Goal: Find contact information: Find contact information

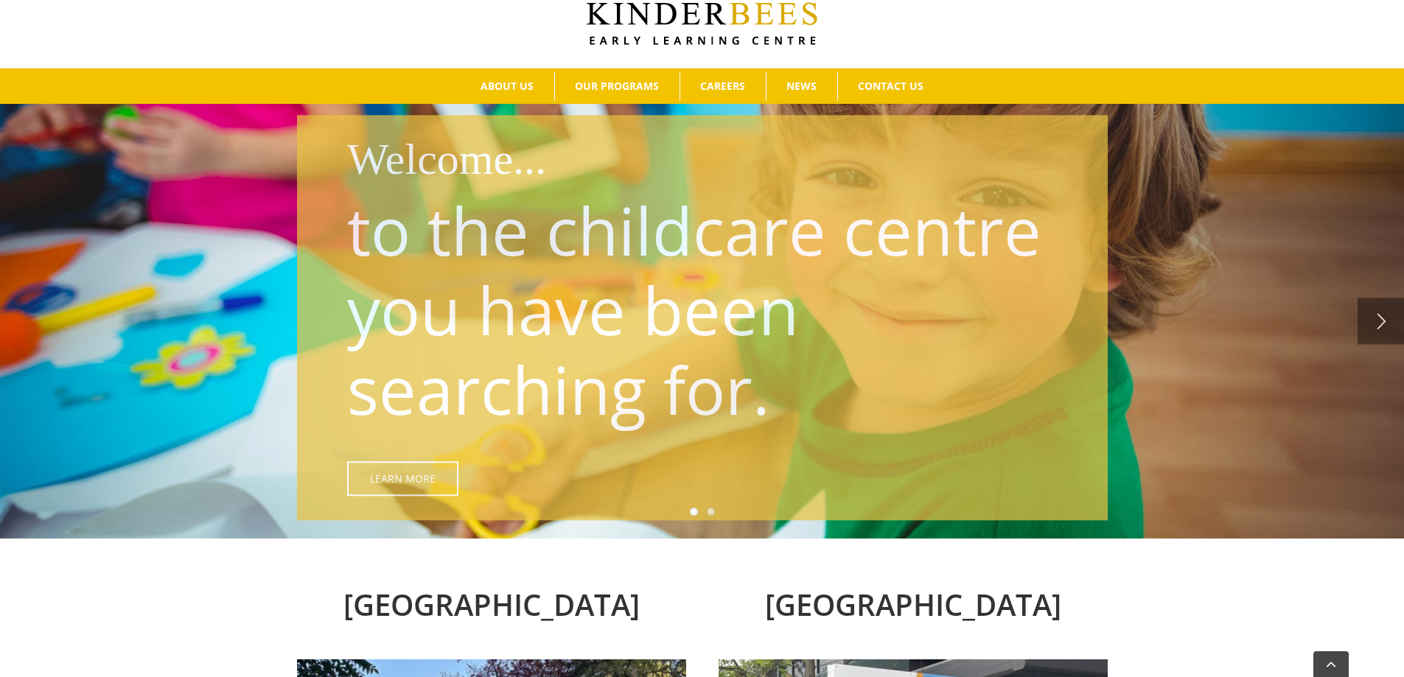
scroll to position [172, 0]
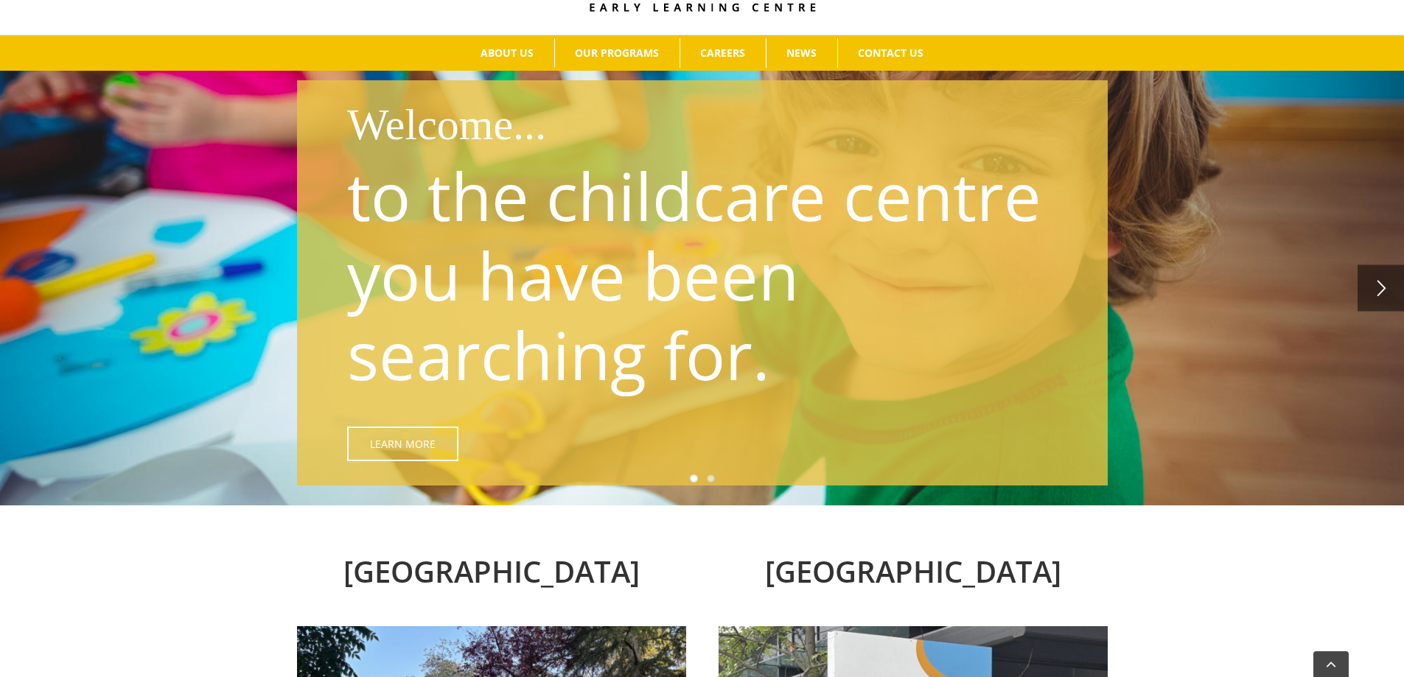
click at [1383, 282] on link "" at bounding box center [1380, 288] width 46 height 46
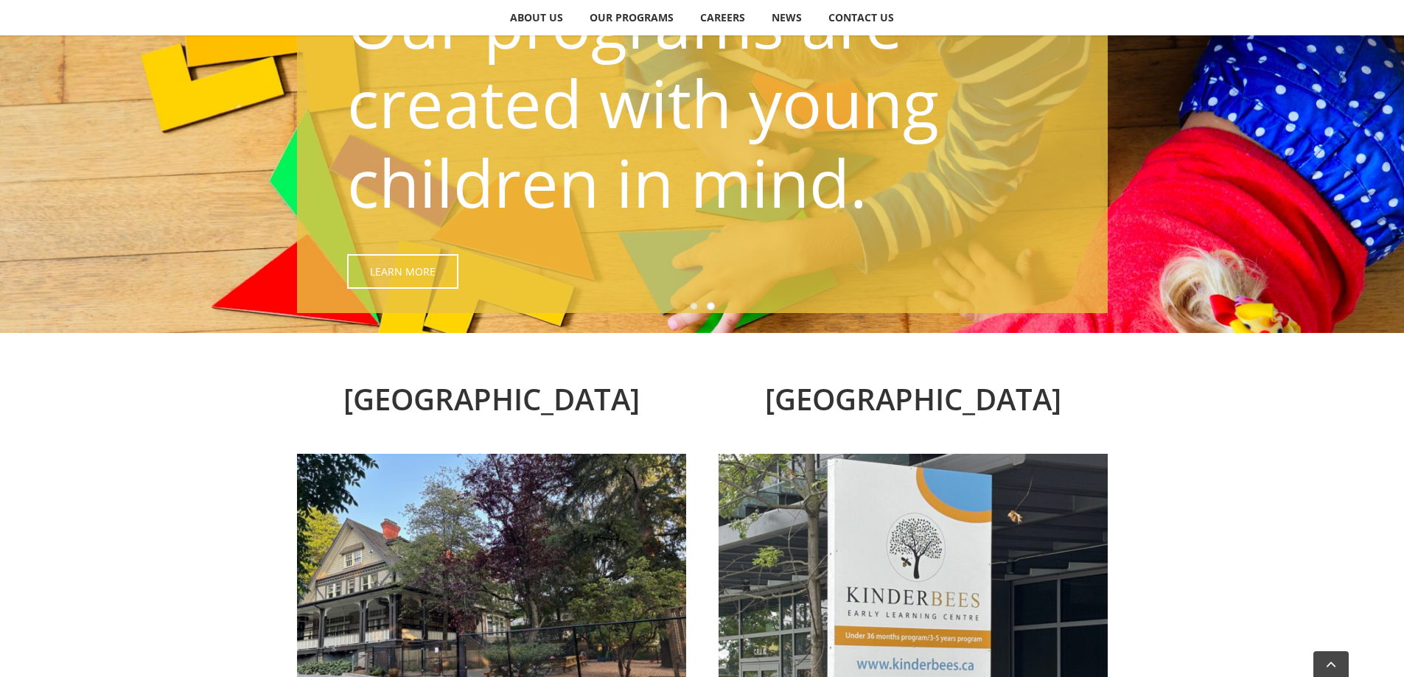
scroll to position [0, 0]
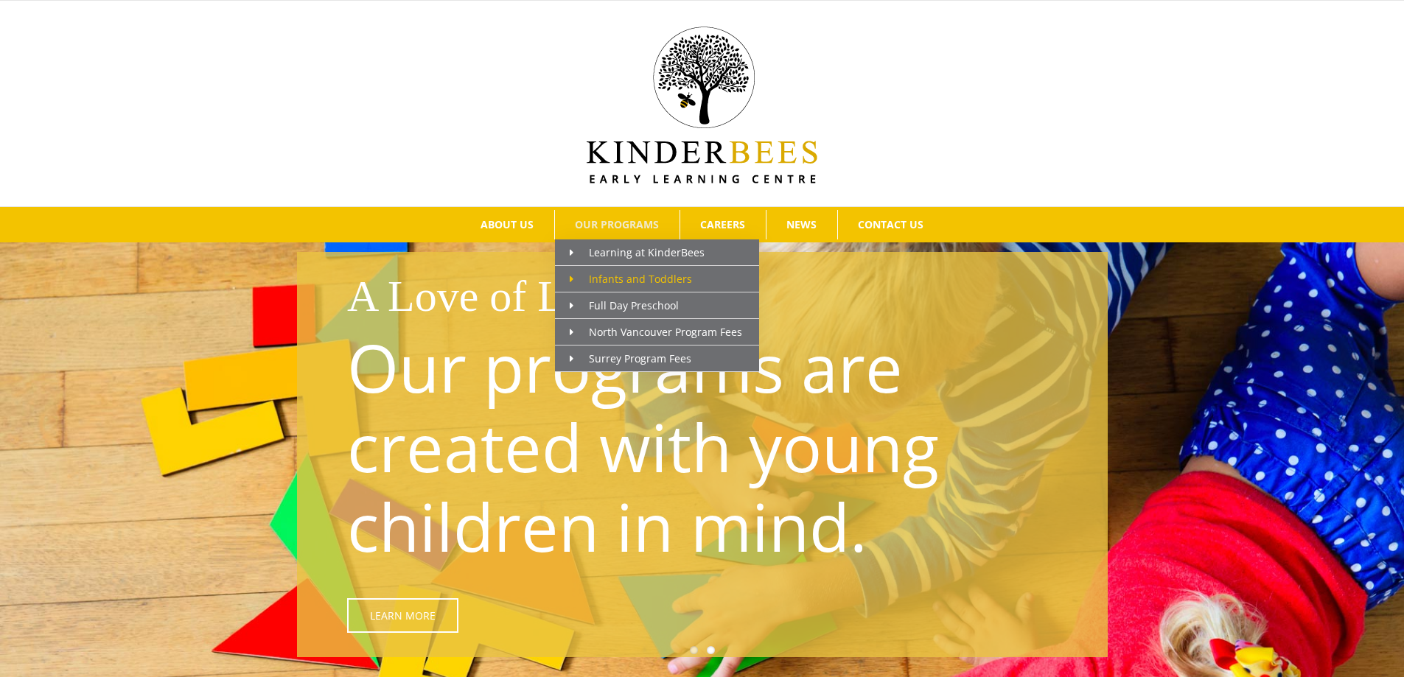
click at [618, 276] on span "Infants and Toddlers" at bounding box center [631, 279] width 122 height 14
click at [649, 306] on span "Full Day Preschool" at bounding box center [624, 305] width 109 height 14
click at [626, 327] on span "North Vancouver Program Fees" at bounding box center [656, 332] width 172 height 14
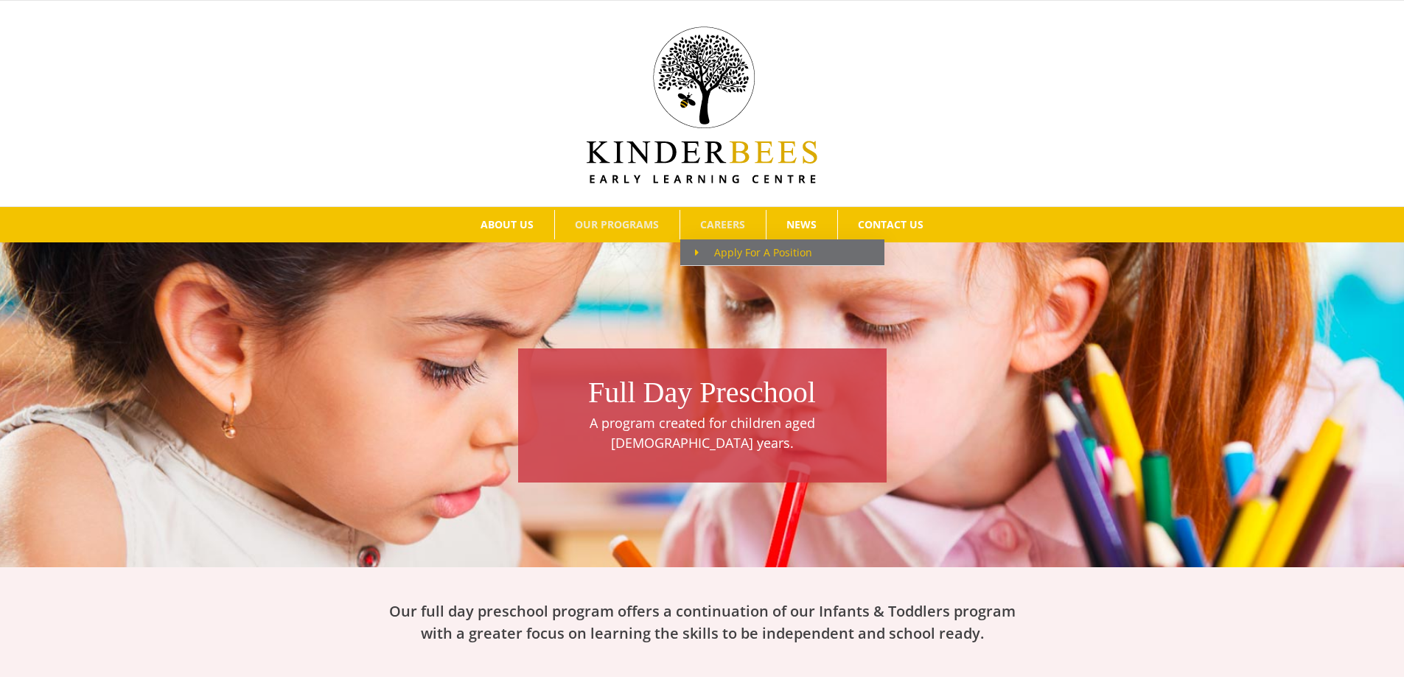
click at [749, 258] on span "Apply For A Position" at bounding box center [753, 252] width 117 height 14
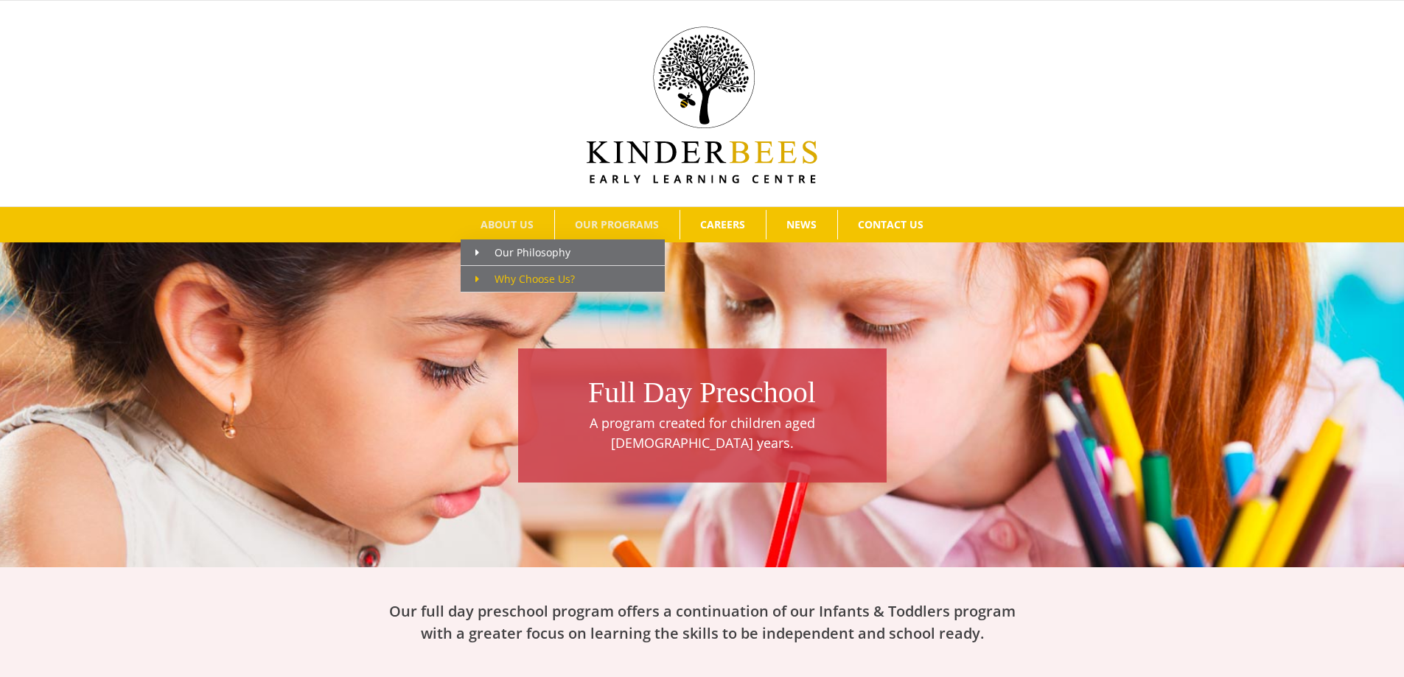
click at [529, 279] on span "Why Choose Us?" at bounding box center [524, 279] width 99 height 14
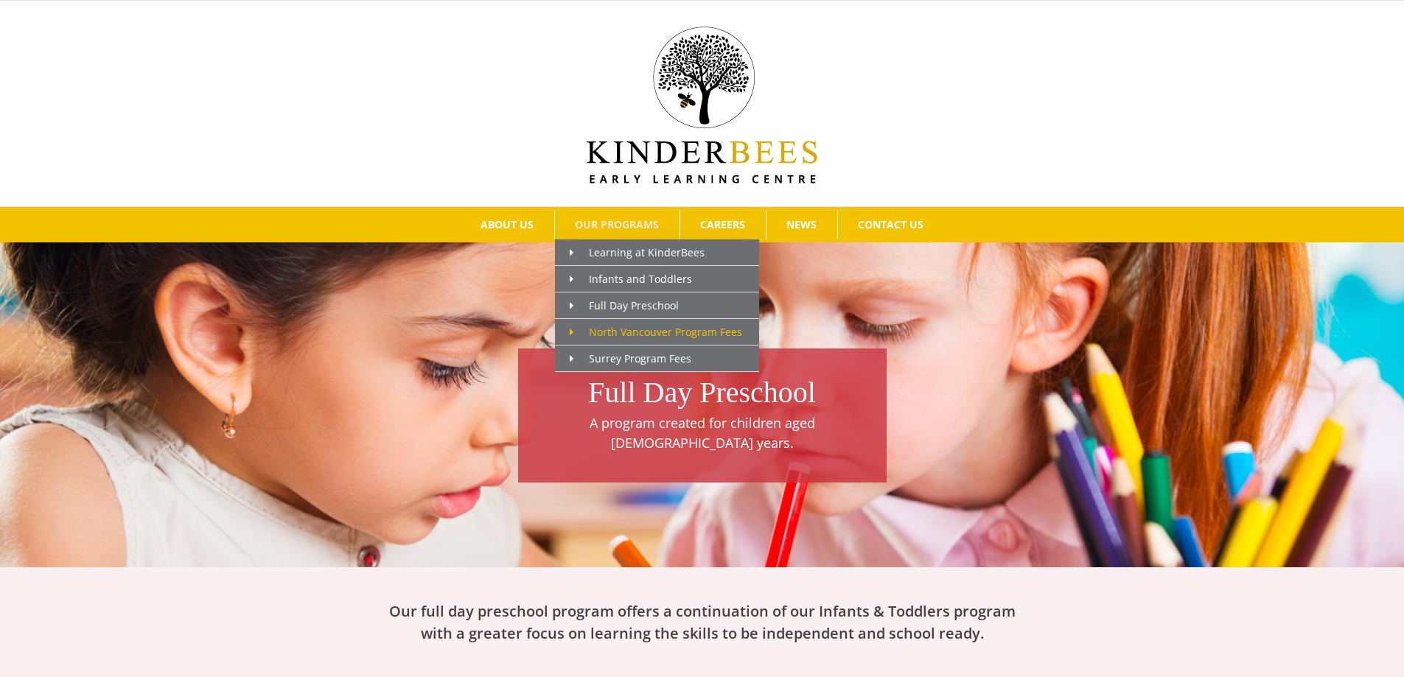
click at [640, 329] on span "North Vancouver Program Fees" at bounding box center [656, 332] width 172 height 14
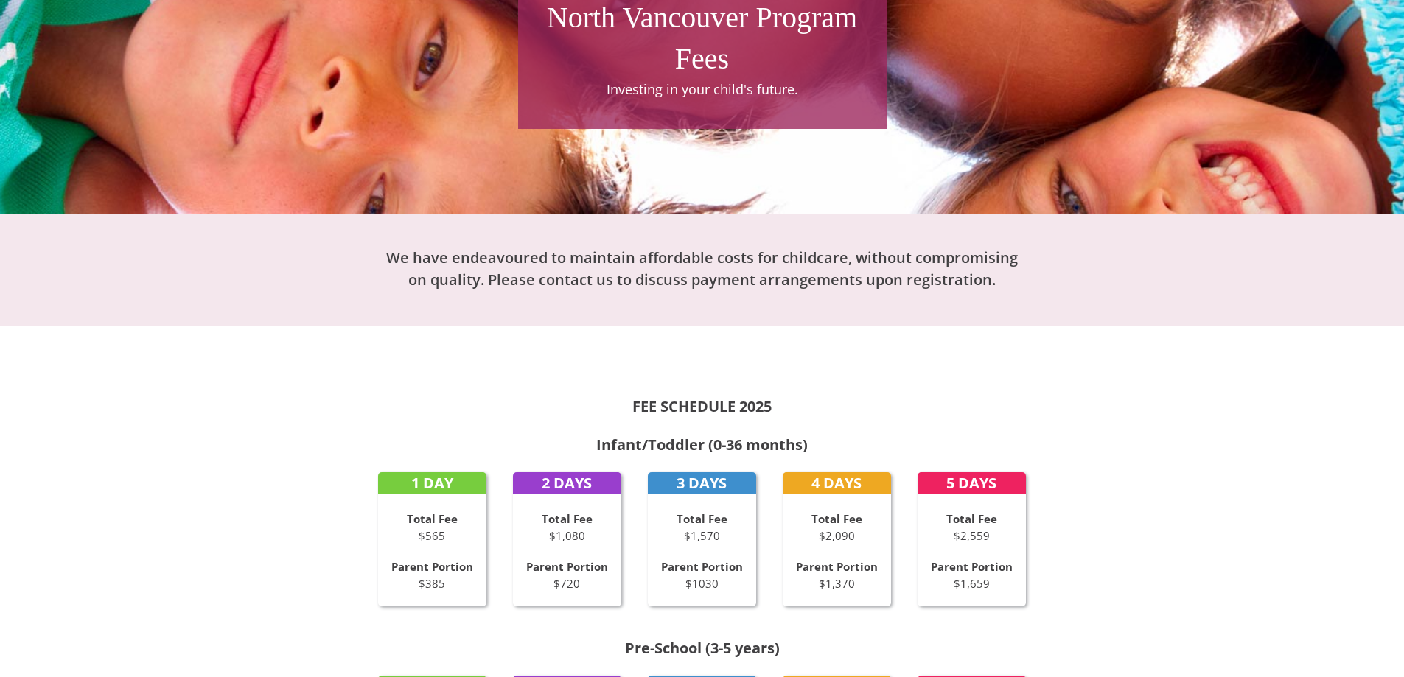
scroll to position [687, 0]
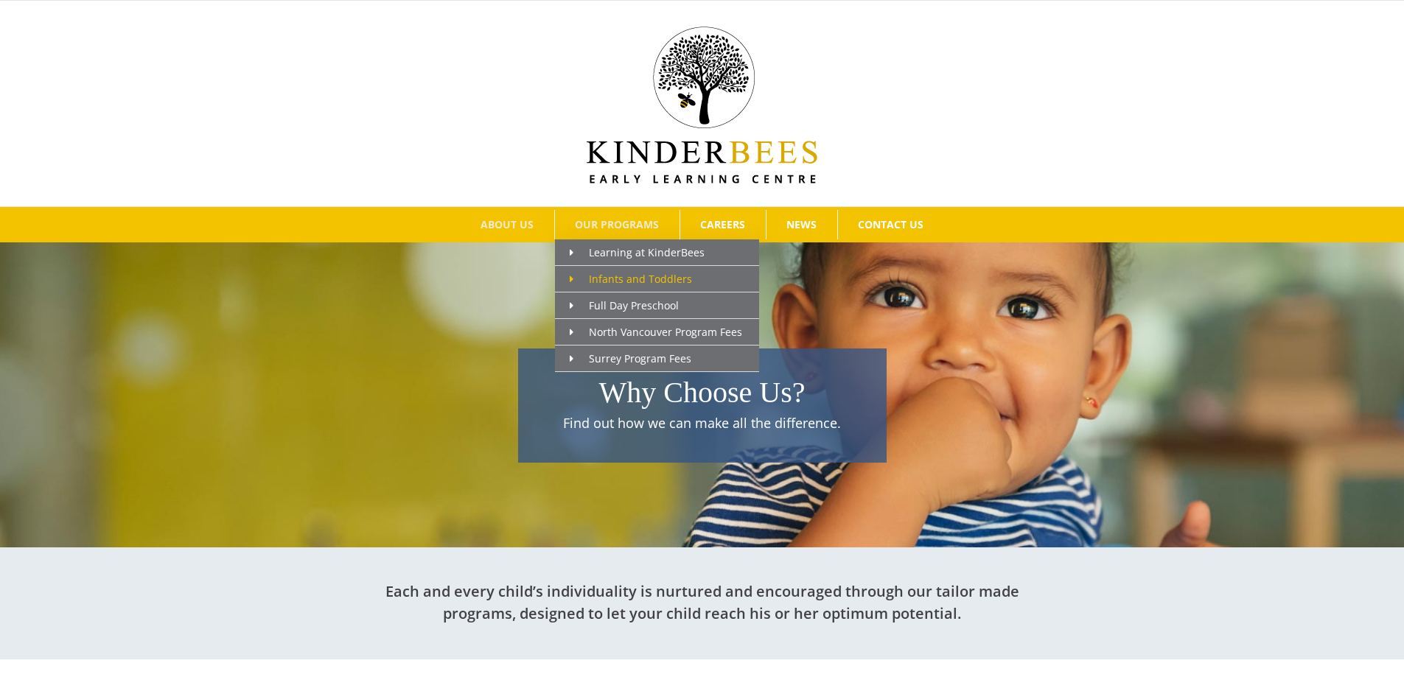
click at [627, 280] on span "Infants and Toddlers" at bounding box center [631, 279] width 122 height 14
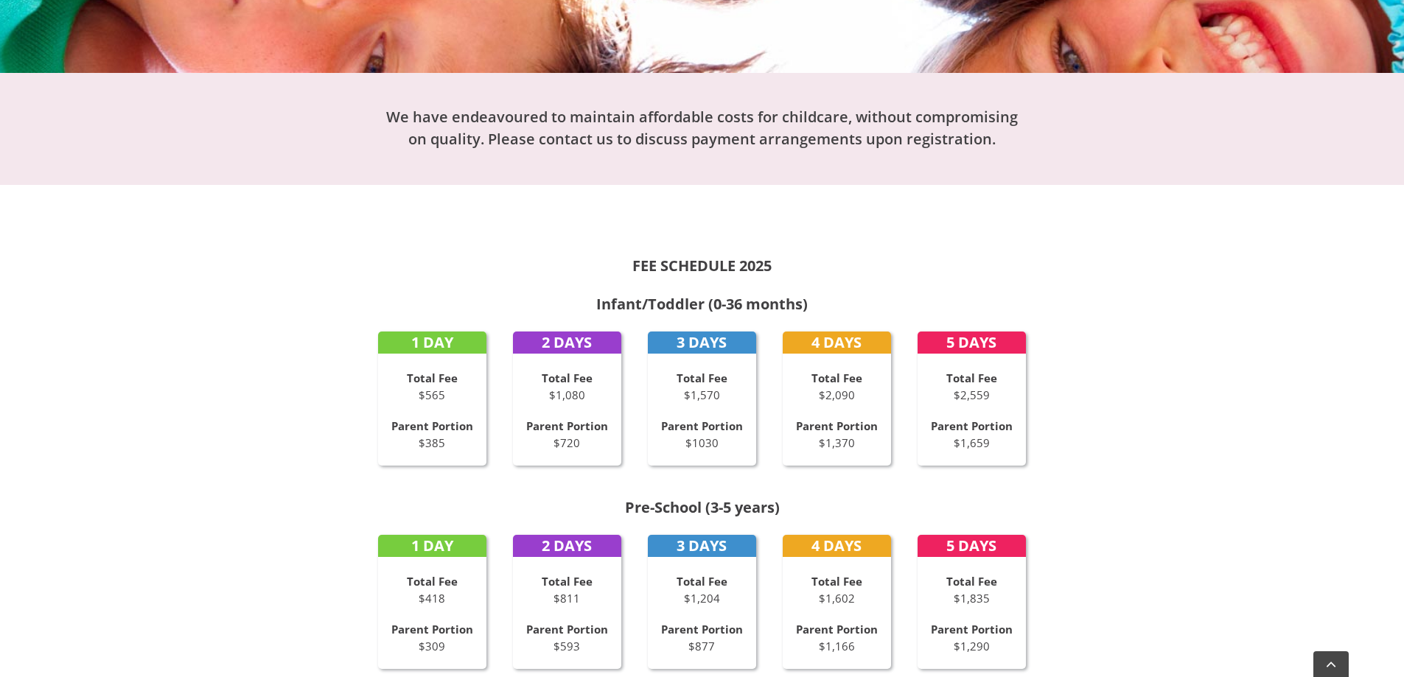
scroll to position [515, 0]
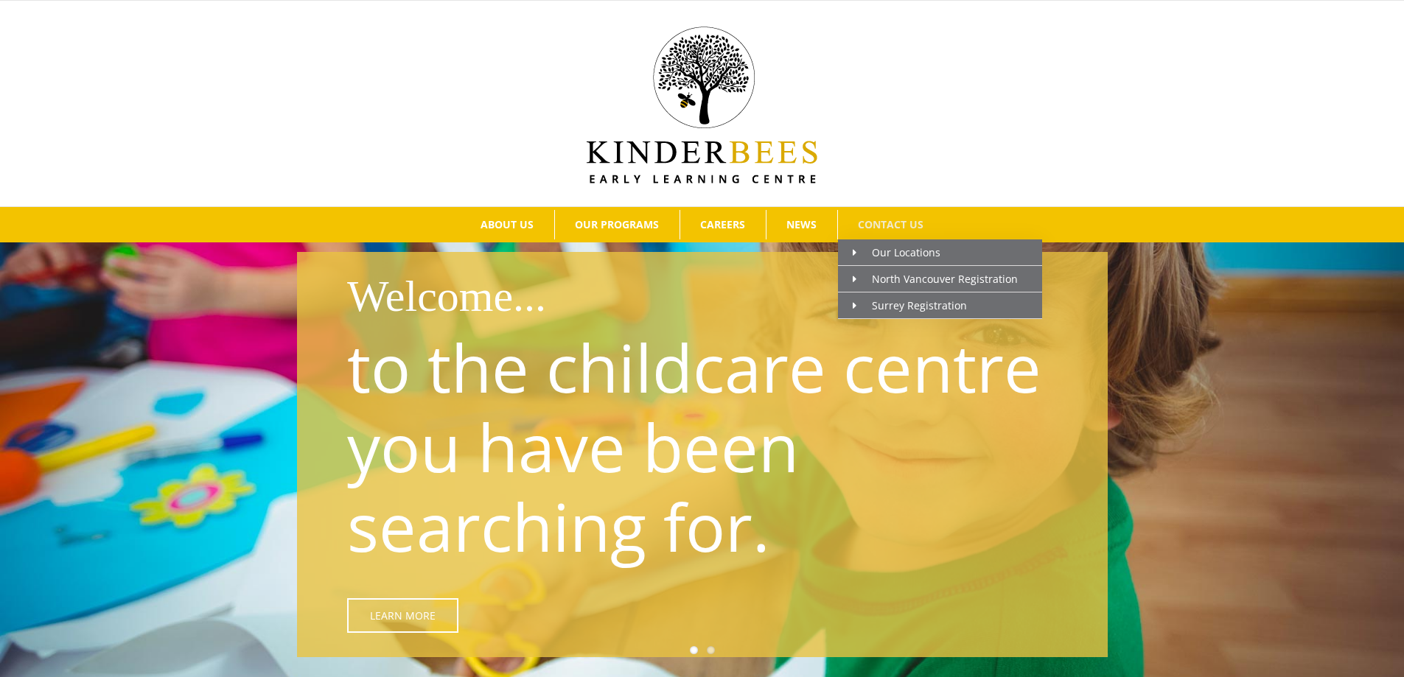
click at [870, 225] on span "CONTACT US" at bounding box center [891, 225] width 66 height 10
click at [932, 281] on span "North Vancouver Registration" at bounding box center [934, 279] width 165 height 14
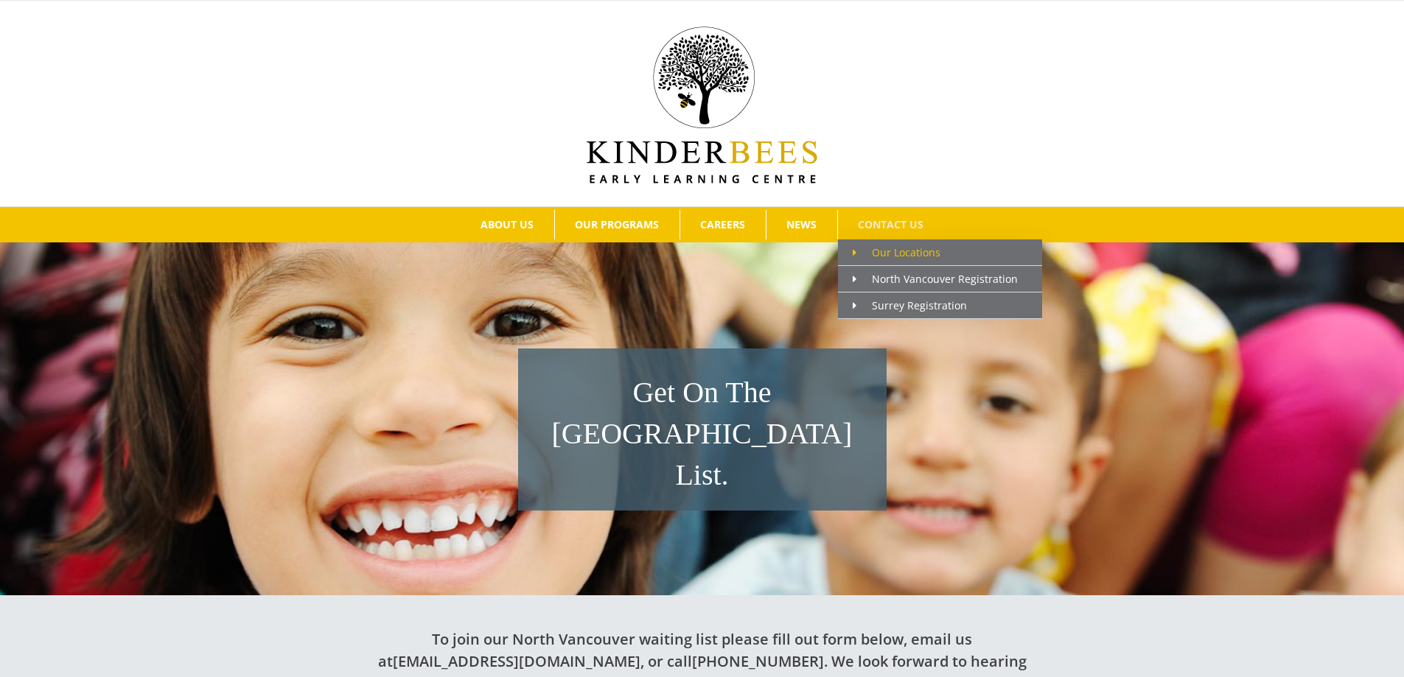
click at [902, 249] on span "Our Locations" at bounding box center [896, 252] width 88 height 14
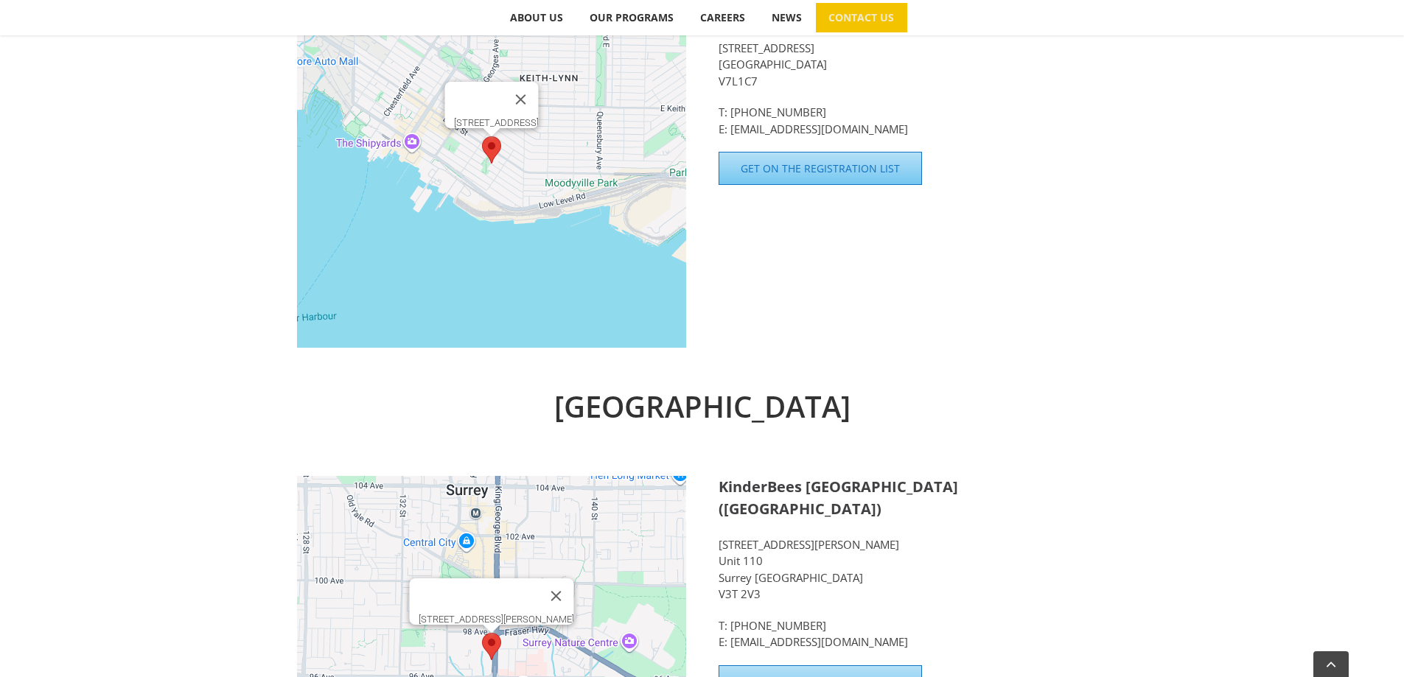
scroll to position [516, 0]
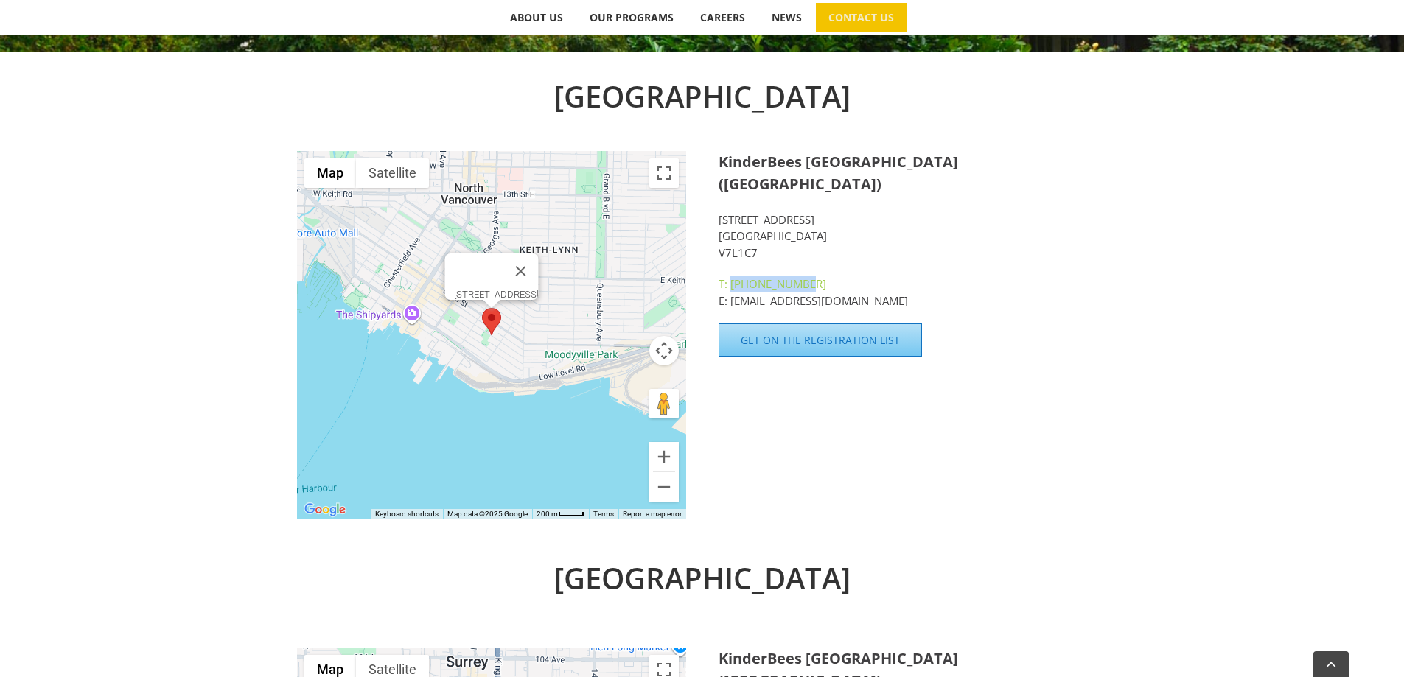
drag, startPoint x: 812, startPoint y: 261, endPoint x: 731, endPoint y: 269, distance: 81.4
click at [731, 276] on p "T: [PHONE_NUMBER] E: [EMAIL_ADDRESS][DOMAIN_NAME]" at bounding box center [912, 292] width 389 height 33
copy link "[PHONE_NUMBER]"
drag, startPoint x: 836, startPoint y: 281, endPoint x: 732, endPoint y: 281, distance: 103.9
click at [732, 281] on p "T: [PHONE_NUMBER] E: [EMAIL_ADDRESS][DOMAIN_NAME]" at bounding box center [912, 292] width 389 height 33
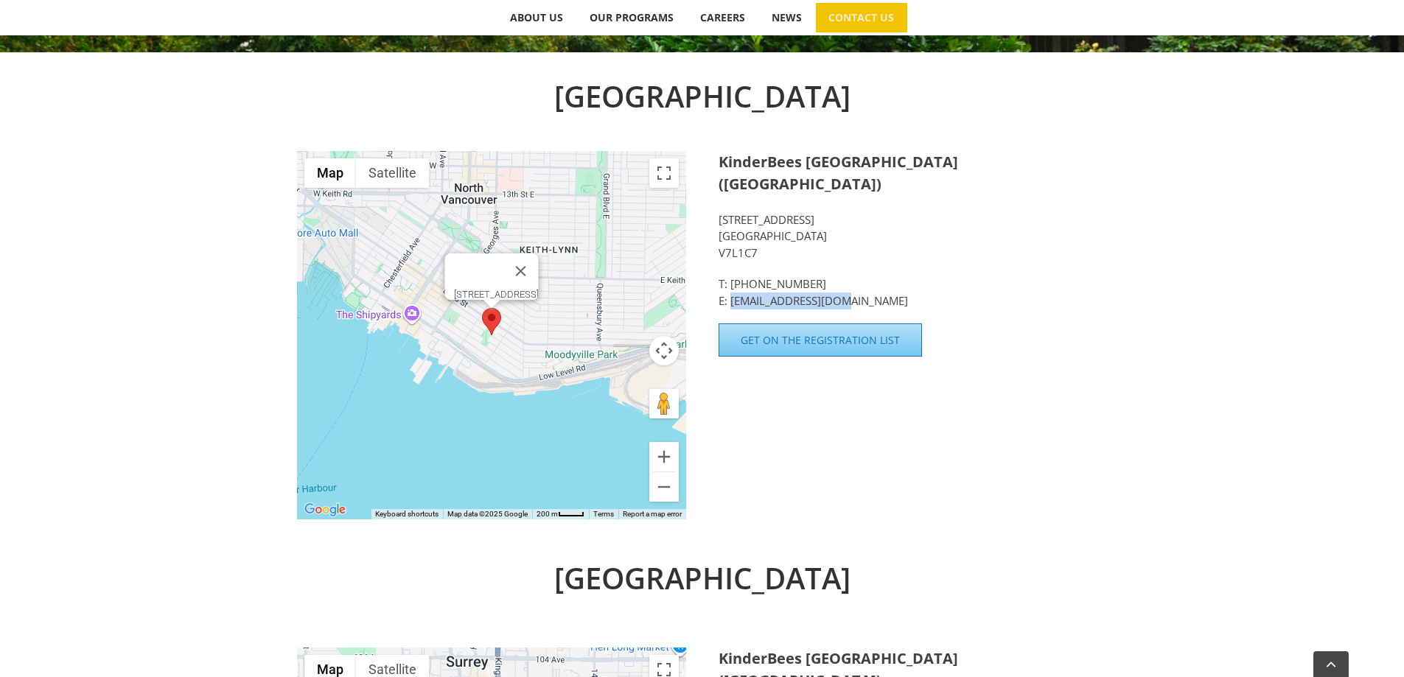
copy link "[EMAIL_ADDRESS][DOMAIN_NAME]"
click at [1202, 468] on div "[GEOGRAPHIC_DATA] ← Move left → Move right ↑ Move up ↓ Move down + Zoom in - Zo…" at bounding box center [702, 304] width 1404 height 504
drag, startPoint x: 780, startPoint y: 231, endPoint x: 723, endPoint y: 165, distance: 87.2
click at [723, 165] on div "KinderBees [GEOGRAPHIC_DATA] ([GEOGRAPHIC_DATA]) [STREET_ADDRESS] T: [PHONE_NUM…" at bounding box center [912, 230] width 389 height 158
copy div "KinderBees [GEOGRAPHIC_DATA] ([GEOGRAPHIC_DATA]) [STREET_ADDRESS]"
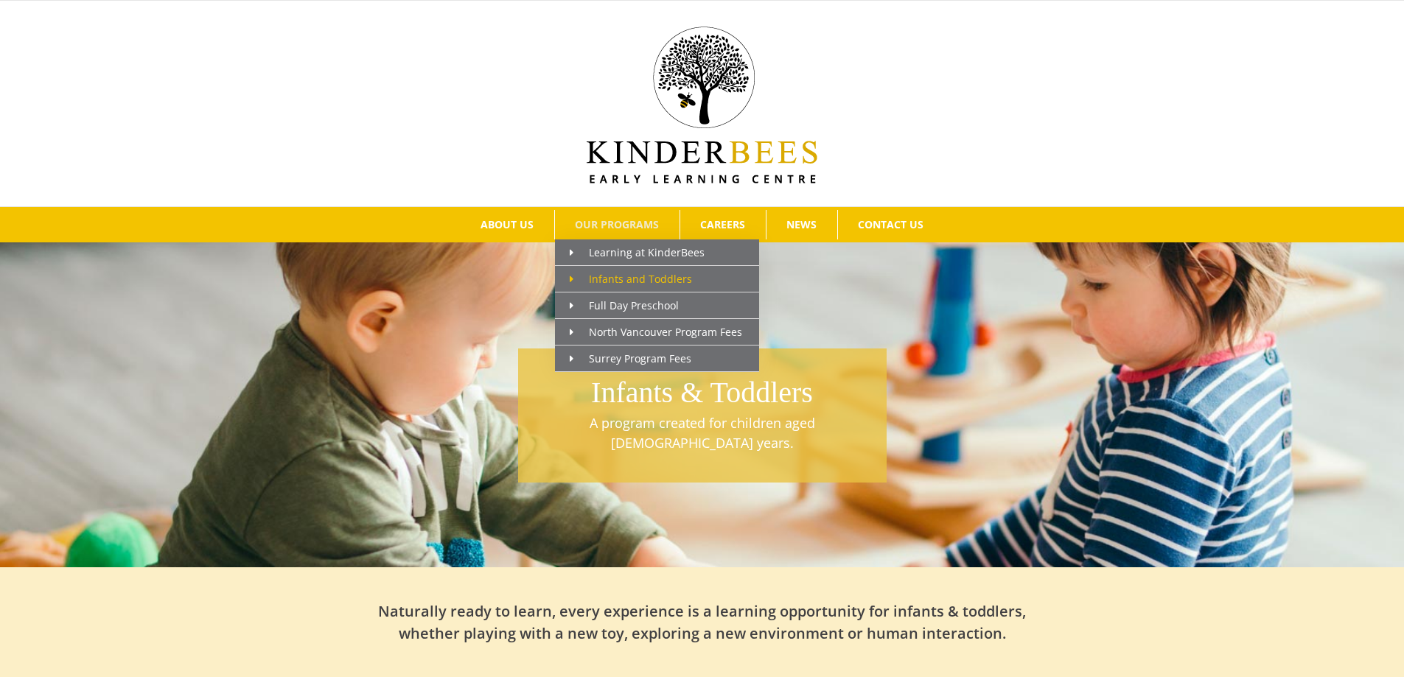
click at [628, 279] on span "Infants and Toddlers" at bounding box center [631, 279] width 122 height 14
click at [659, 331] on span "North Vancouver Program Fees" at bounding box center [656, 332] width 172 height 14
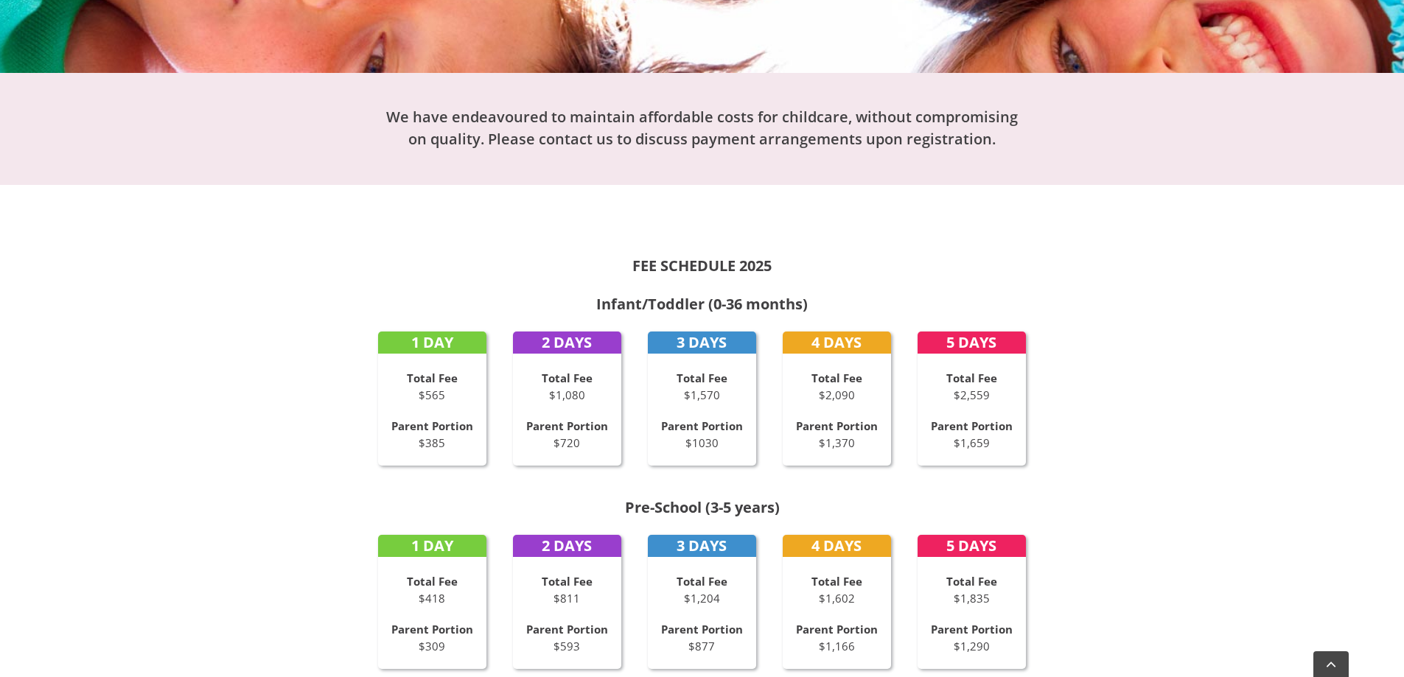
scroll to position [515, 0]
